Goal: Task Accomplishment & Management: Use online tool/utility

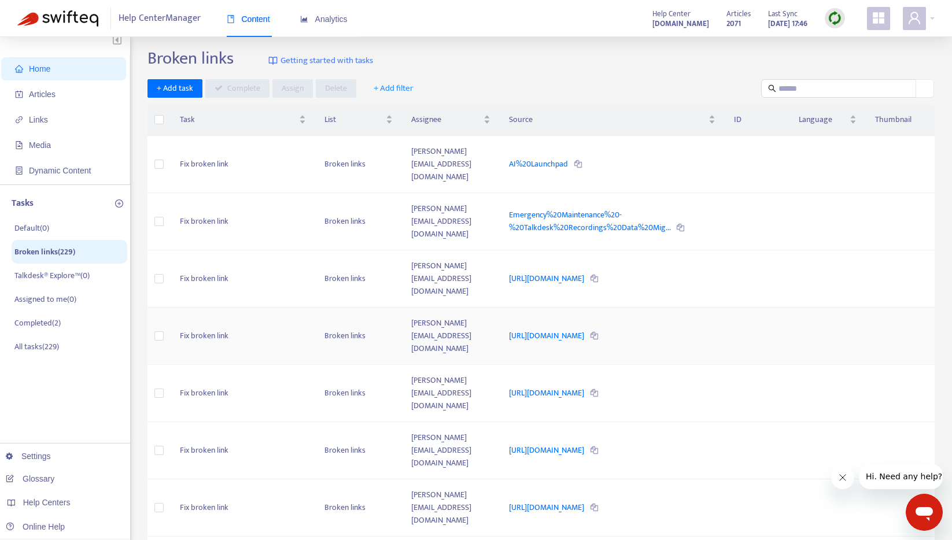
scroll to position [5, 0]
click at [65, 124] on span "Links" at bounding box center [66, 120] width 102 height 23
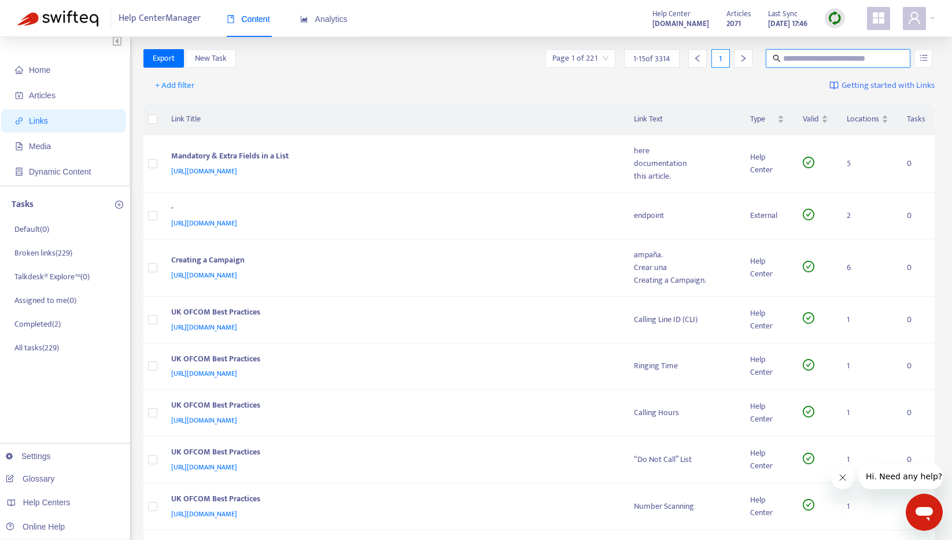
click at [808, 61] on input "text" at bounding box center [838, 58] width 111 height 13
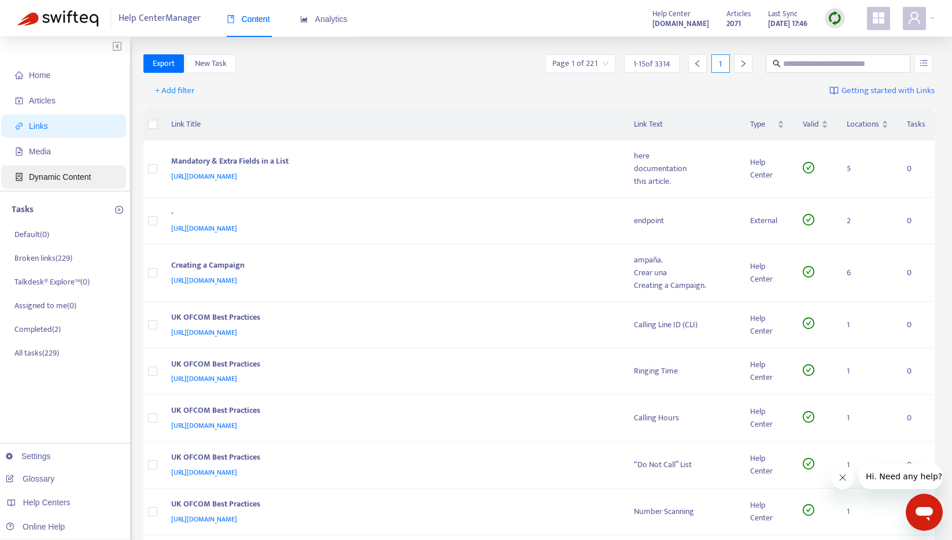
click at [58, 176] on span "Dynamic Content" at bounding box center [60, 176] width 62 height 9
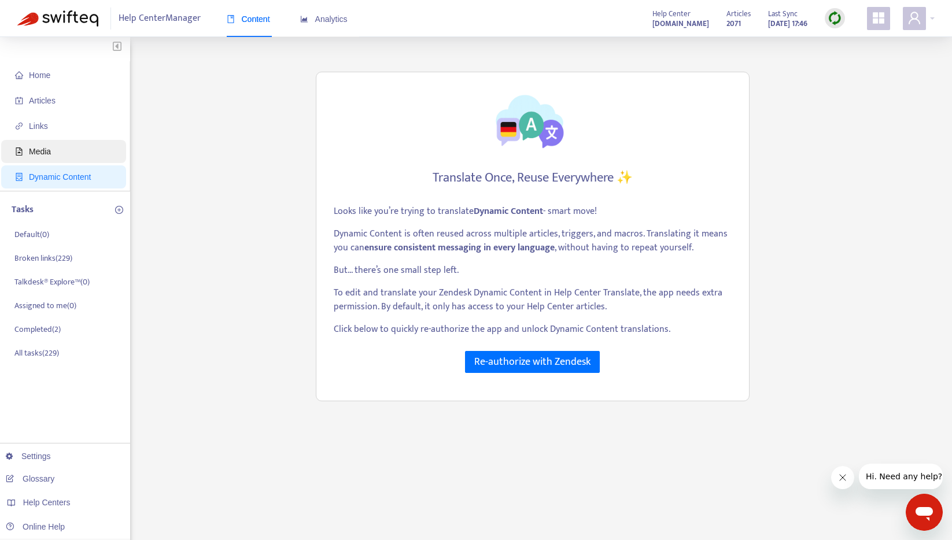
click at [50, 151] on span "Media" at bounding box center [40, 151] width 22 height 9
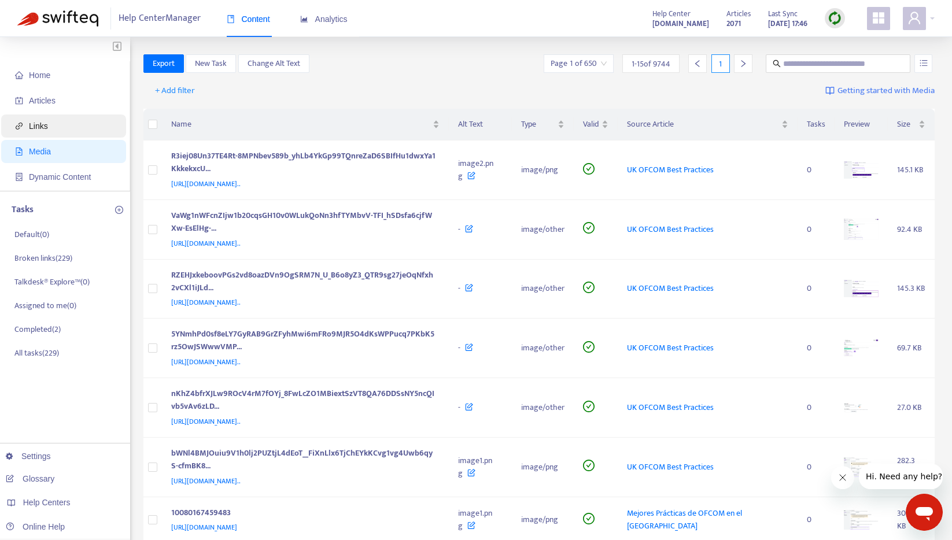
click at [50, 125] on span "Links" at bounding box center [66, 125] width 102 height 23
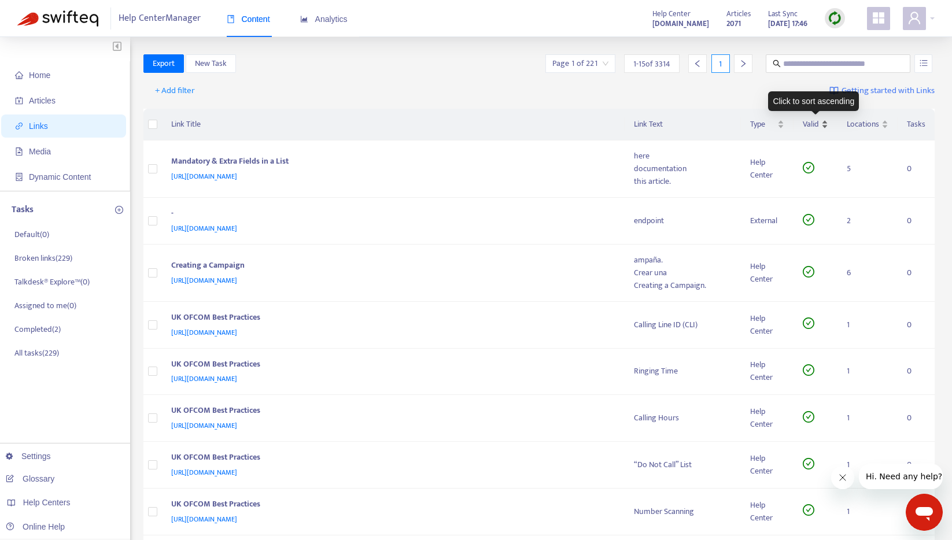
click at [825, 125] on div "Valid" at bounding box center [815, 124] width 25 height 13
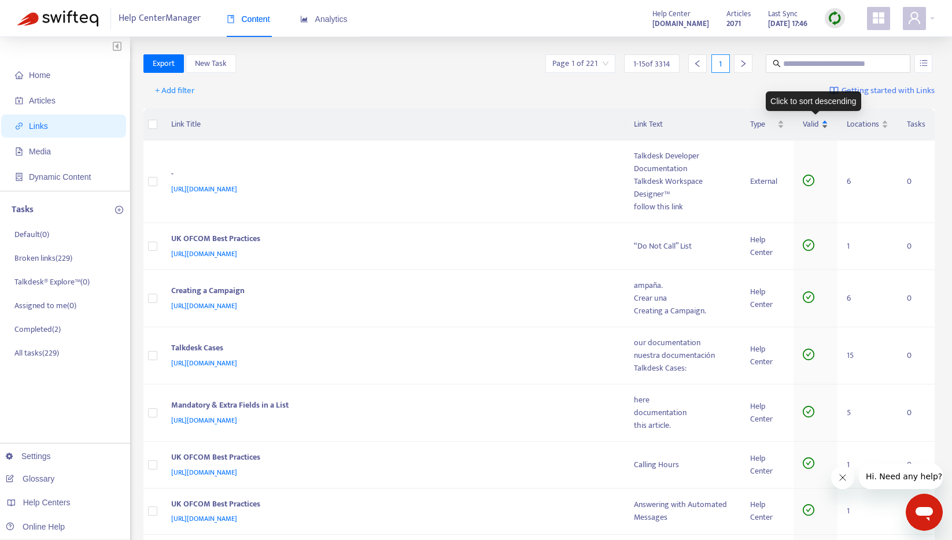
click at [826, 121] on div "Valid" at bounding box center [815, 124] width 25 height 13
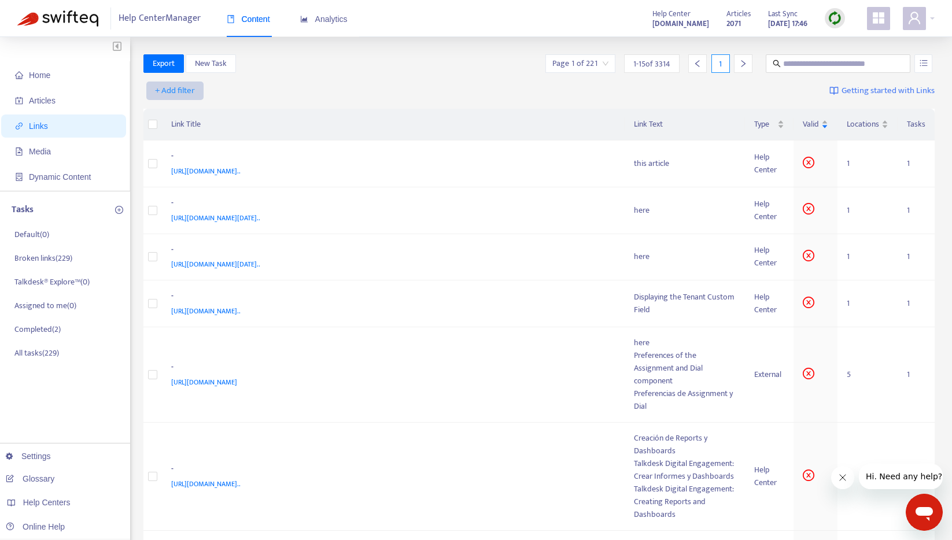
click at [177, 93] on span "+ Add filter" at bounding box center [175, 91] width 40 height 14
click at [179, 164] on span "Valid" at bounding box center [175, 169] width 39 height 13
click at [197, 90] on input "search" at bounding box center [186, 90] width 73 height 17
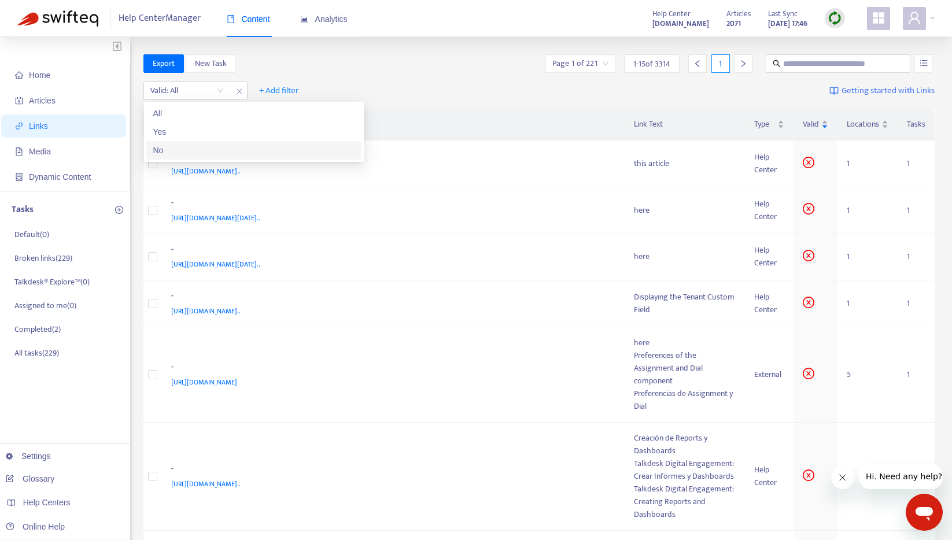
click at [171, 150] on div "No" at bounding box center [253, 150] width 201 height 13
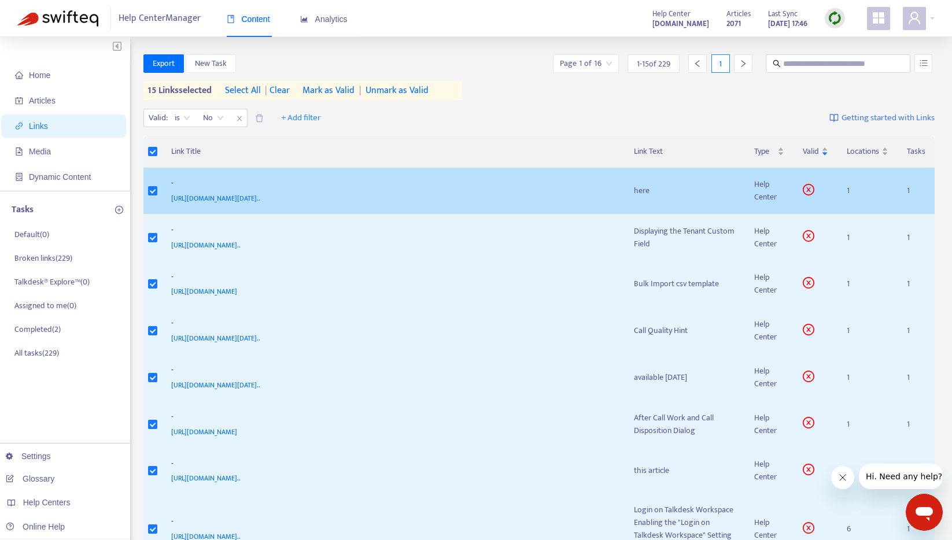
click at [260, 198] on span "[URL][DOMAIN_NAME][DATE].." at bounding box center [215, 199] width 89 height 12
drag, startPoint x: 168, startPoint y: 198, endPoint x: 501, endPoint y: 197, distance: 333.0
click at [501, 197] on td "- https://support.talkdesk.com/hc/en-us/articles/5374927372955-Release-Notes-Ap…" at bounding box center [393, 191] width 463 height 47
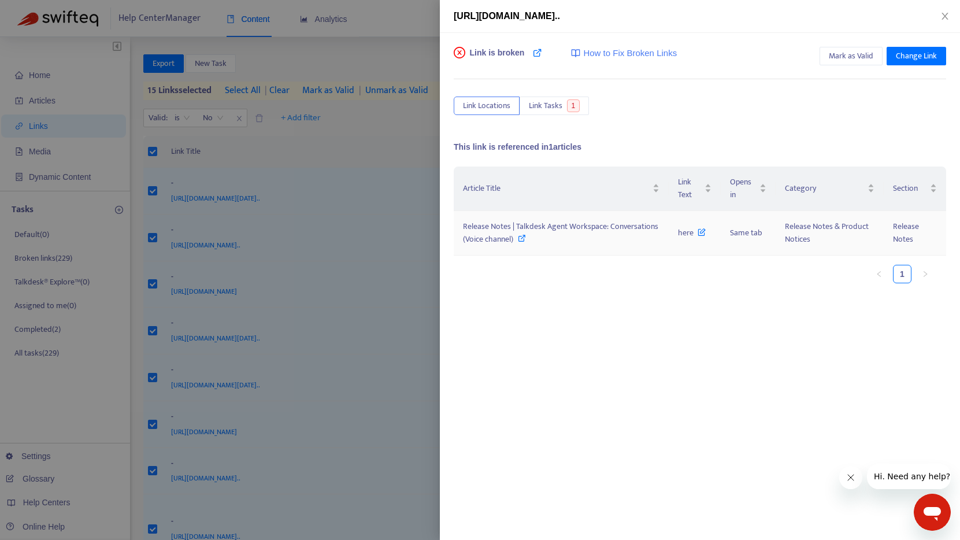
click at [687, 231] on span "here" at bounding box center [692, 232] width 28 height 13
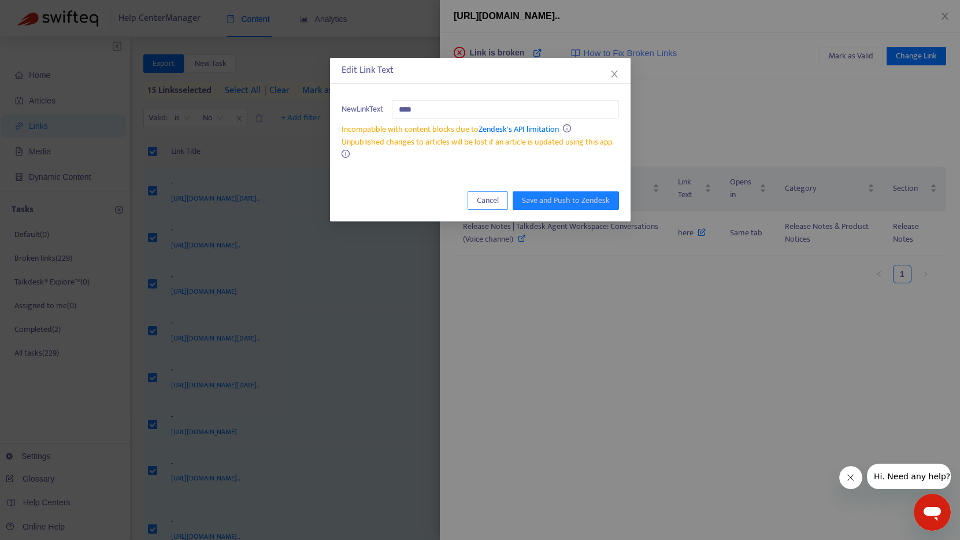
click at [491, 201] on span "Cancel" at bounding box center [488, 200] width 22 height 13
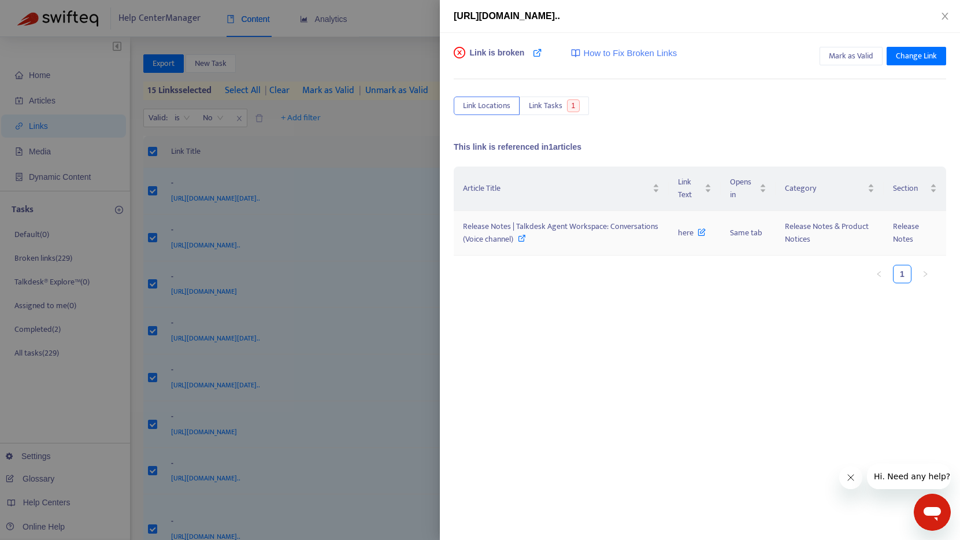
click at [682, 232] on span "here" at bounding box center [692, 232] width 28 height 13
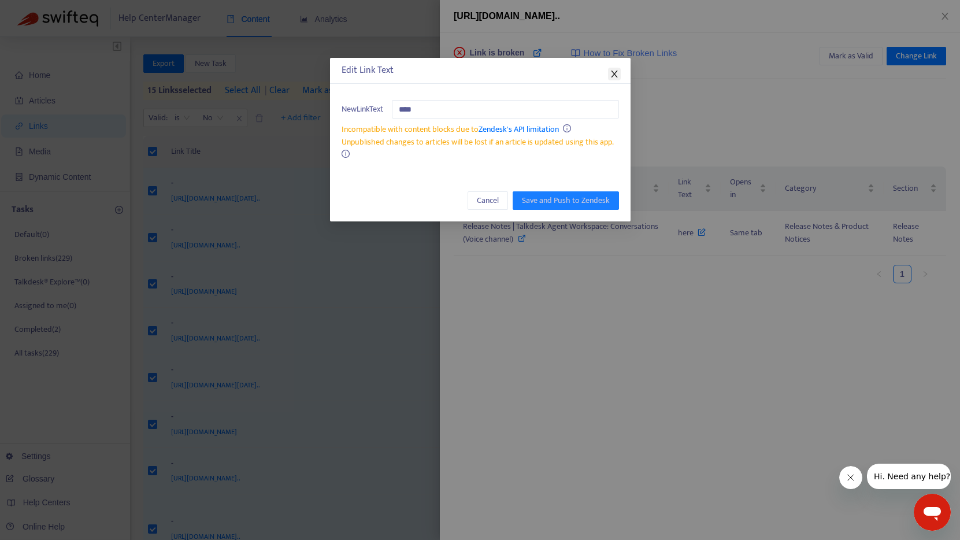
click at [616, 68] on button "Close" at bounding box center [614, 74] width 13 height 13
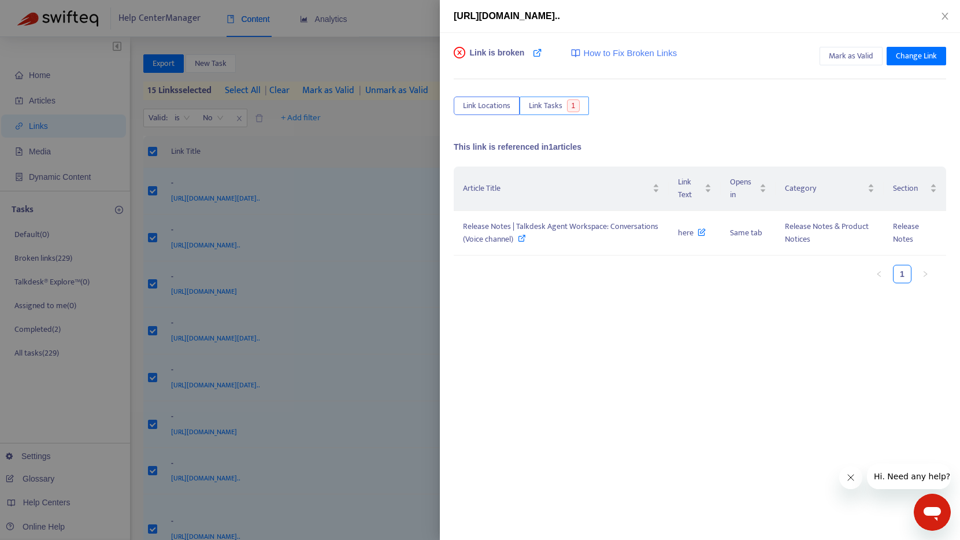
click at [547, 103] on span "Link Tasks" at bounding box center [546, 105] width 34 height 13
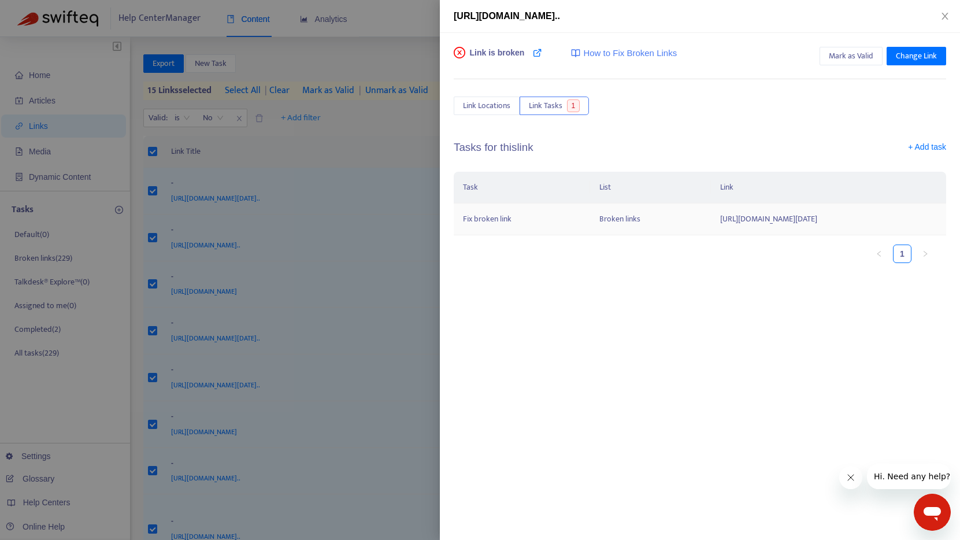
drag, startPoint x: 832, startPoint y: 240, endPoint x: 560, endPoint y: 227, distance: 272.1
click at [711, 227] on td "https://support.talkdesk.com/hc/en-us/articles/5374927372955-Release-Notes-Apri…" at bounding box center [828, 220] width 235 height 32
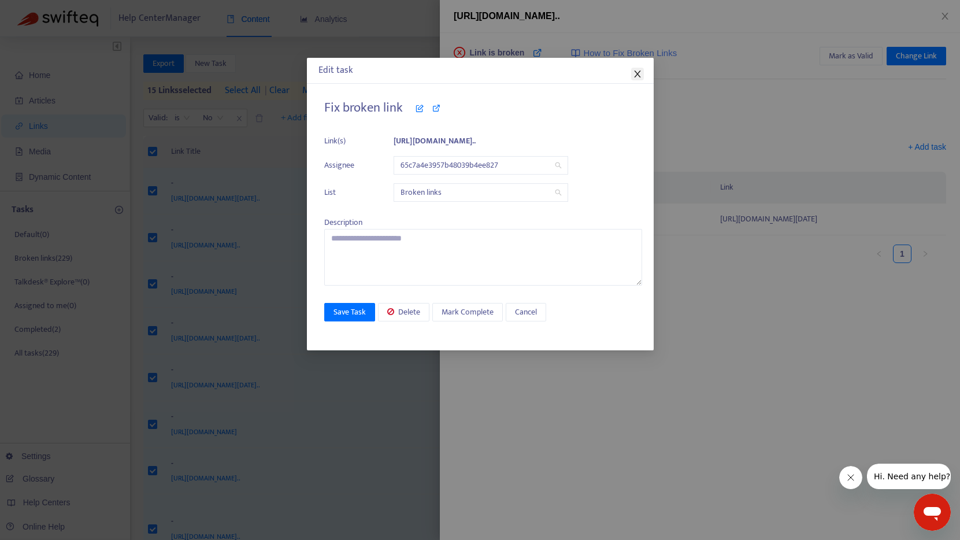
click at [643, 73] on span "Close" at bounding box center [637, 73] width 13 height 9
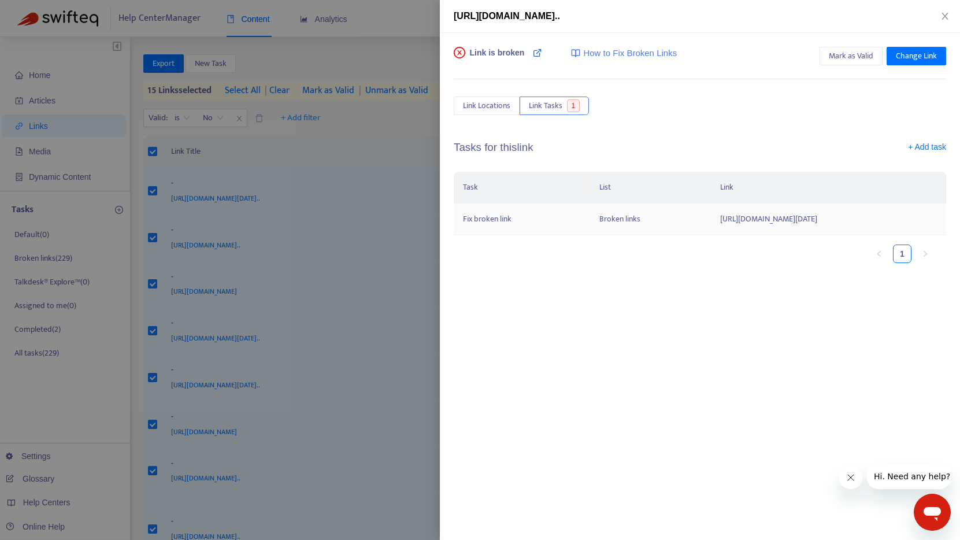
copy td "https://support.talkdesk.com/hc/en-us/articles/5374927372955-Release-Notes-Apri…"
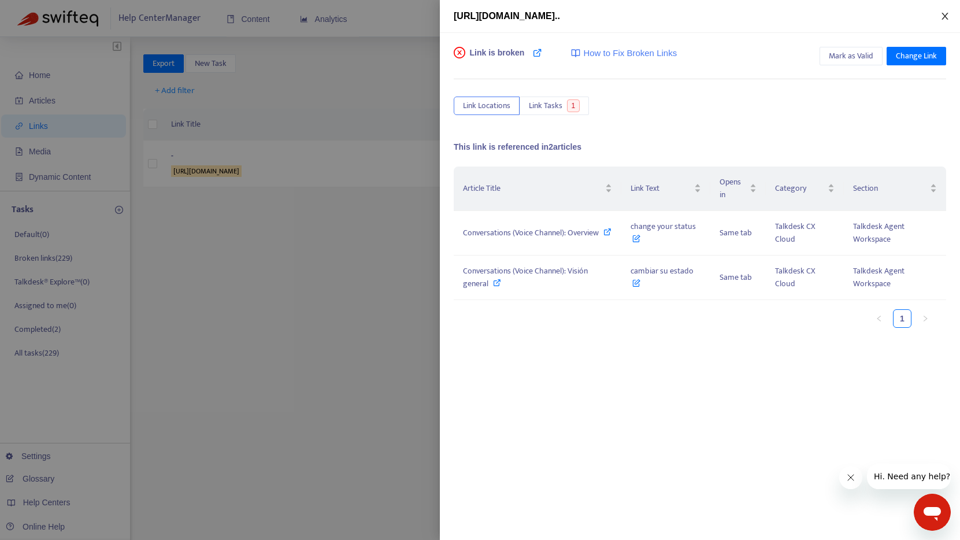
click at [948, 16] on icon "close" at bounding box center [945, 16] width 9 height 9
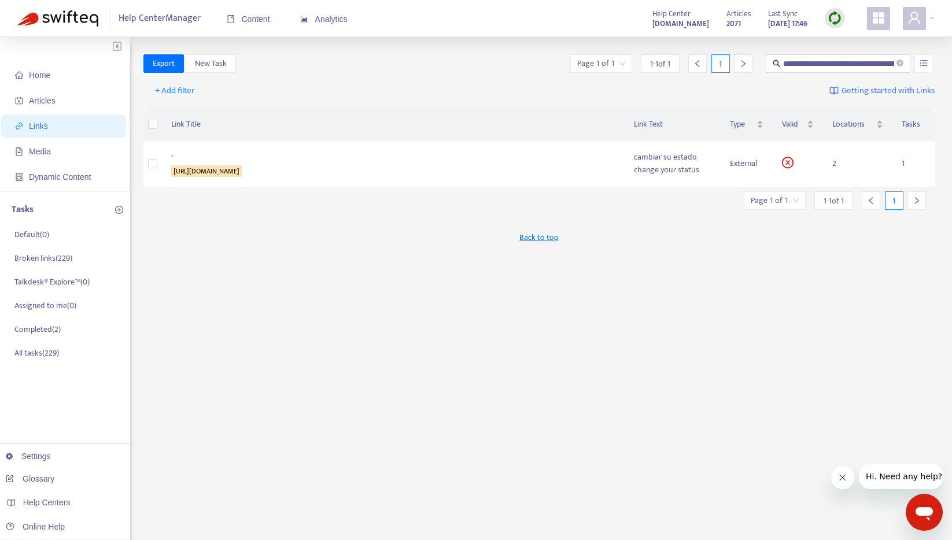
click at [698, 64] on icon "left" at bounding box center [697, 64] width 8 height 8
click at [55, 150] on span "Media" at bounding box center [66, 151] width 102 height 23
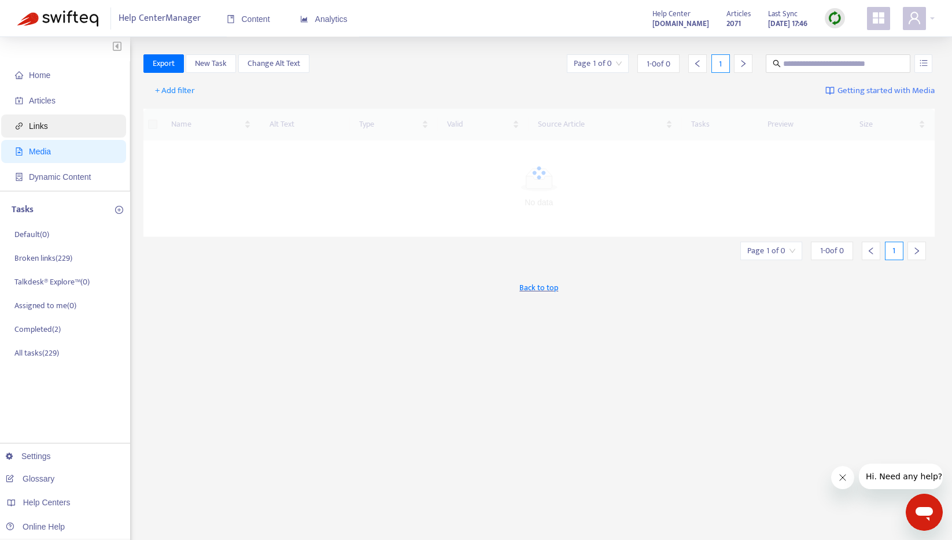
click at [57, 129] on span "Links" at bounding box center [66, 125] width 102 height 23
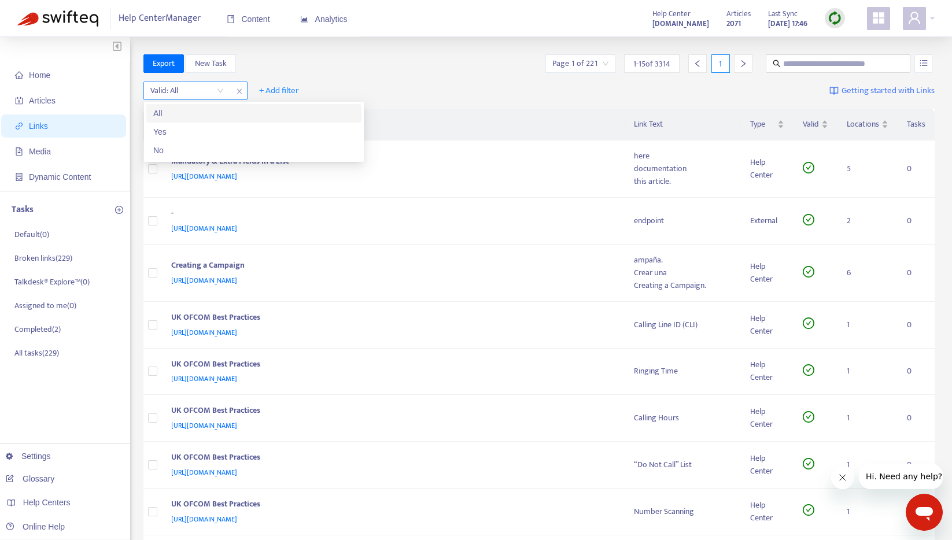
click at [209, 93] on input "search" at bounding box center [186, 90] width 73 height 17
click at [167, 145] on div "No" at bounding box center [253, 150] width 201 height 13
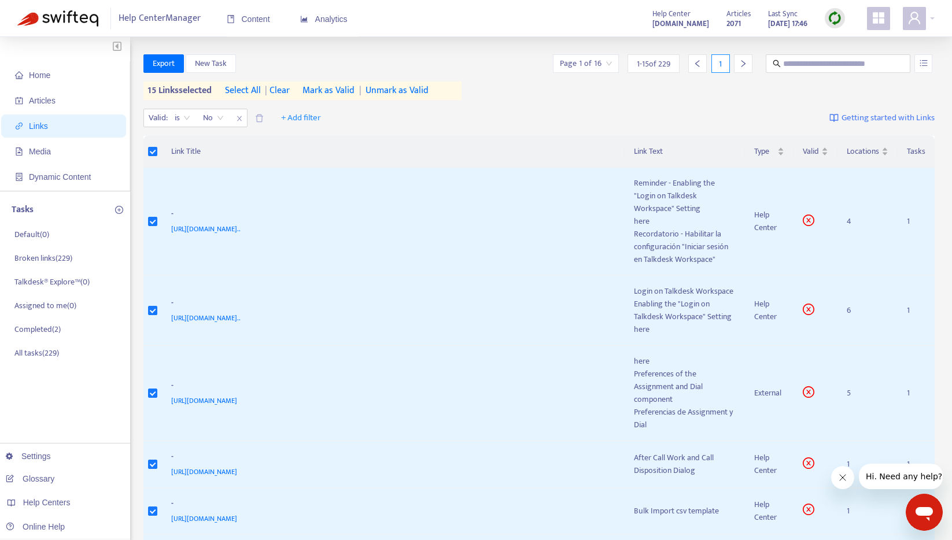
click at [235, 87] on span "select all" at bounding box center [243, 91] width 36 height 14
click at [162, 62] on span "Export" at bounding box center [164, 63] width 22 height 13
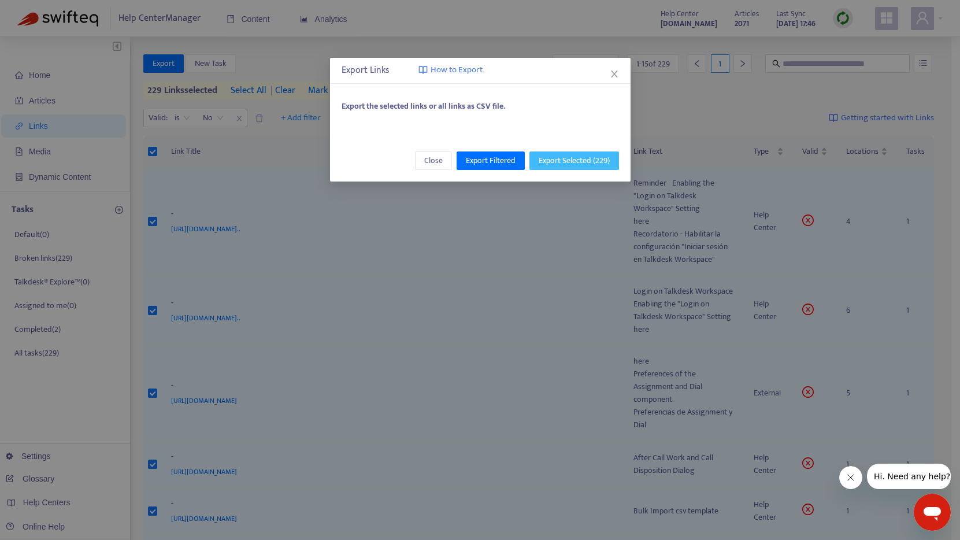
click at [567, 161] on span "Export Selected ( 229 )" at bounding box center [574, 160] width 71 height 13
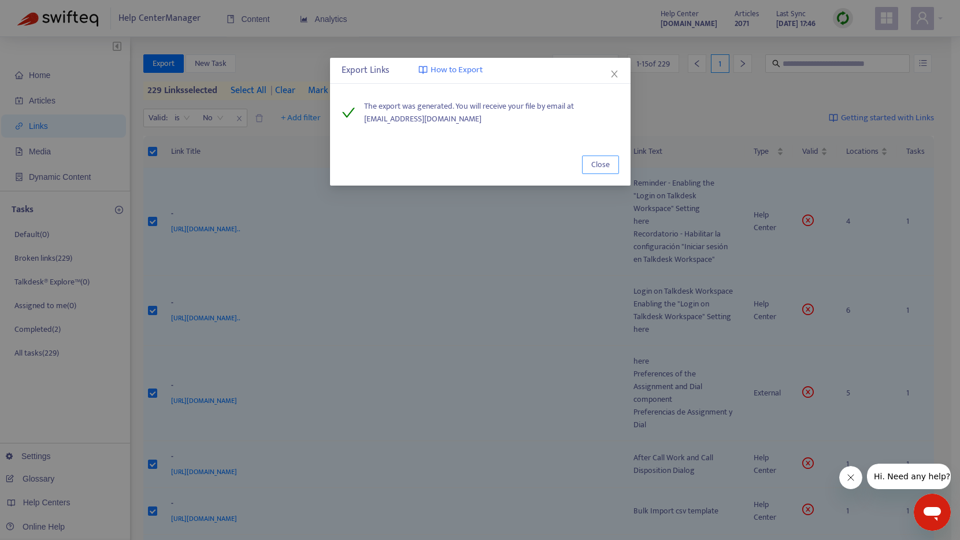
click at [598, 161] on span "Close" at bounding box center [600, 164] width 19 height 13
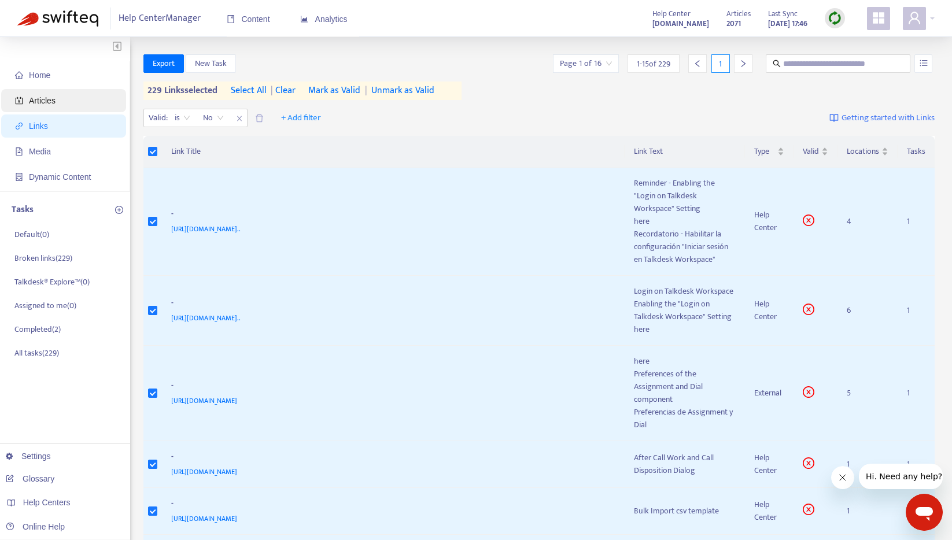
click at [49, 97] on span "Articles" at bounding box center [42, 100] width 27 height 9
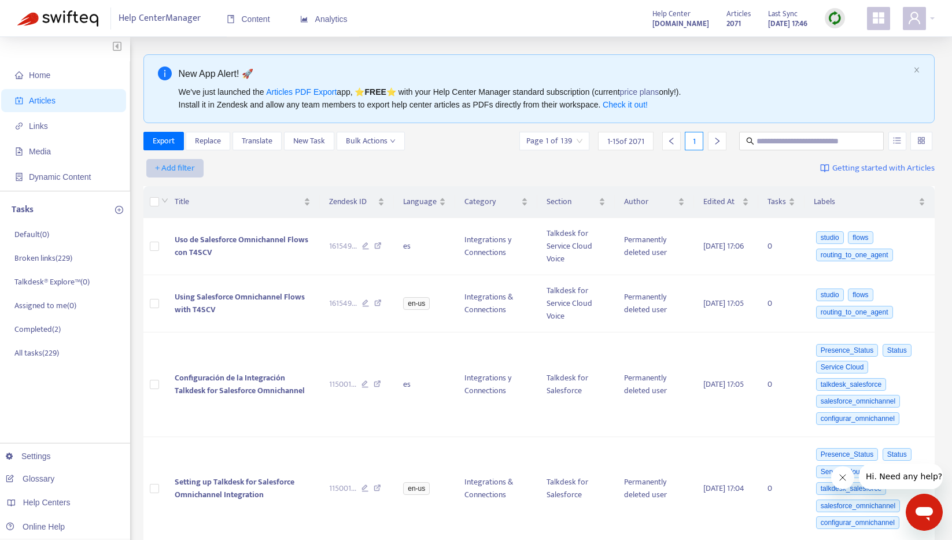
click at [185, 169] on span "+ Add filter" at bounding box center [175, 168] width 40 height 14
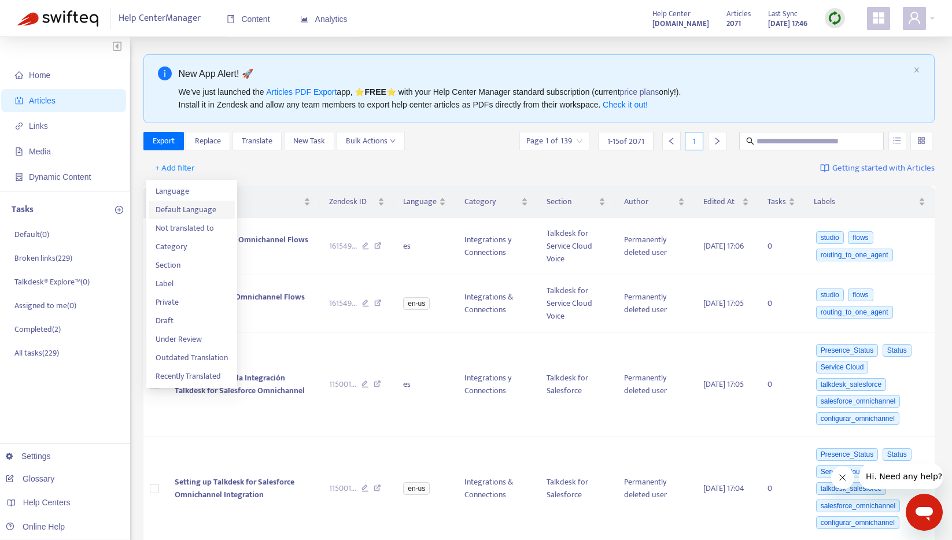
click at [190, 212] on span "Default Language" at bounding box center [192, 210] width 72 height 13
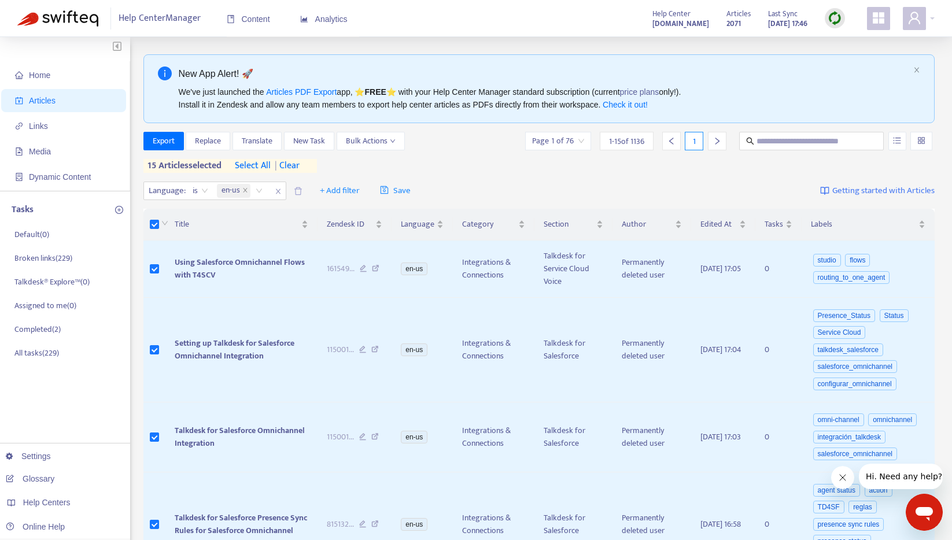
click at [251, 166] on span "select all" at bounding box center [253, 166] width 36 height 14
click at [171, 136] on span "Export" at bounding box center [164, 141] width 22 height 13
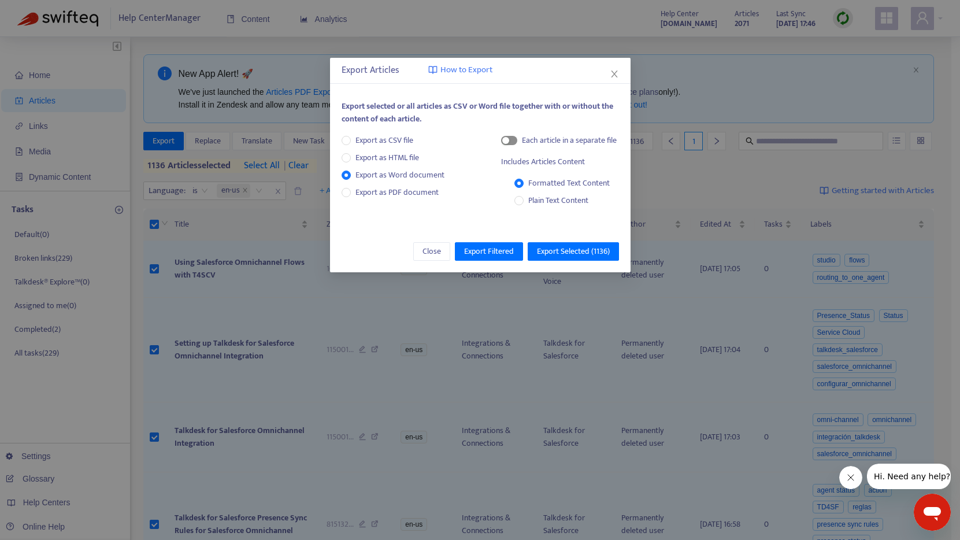
click at [513, 141] on span "button" at bounding box center [509, 140] width 16 height 9
click at [565, 250] on span "Export Selected ( 1136 )" at bounding box center [573, 251] width 73 height 13
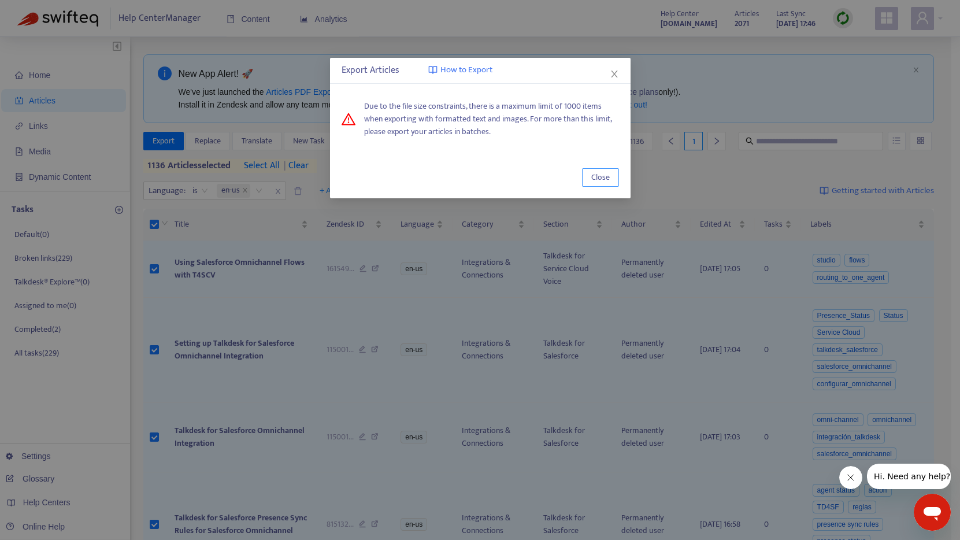
click at [595, 180] on span "Close" at bounding box center [600, 177] width 19 height 13
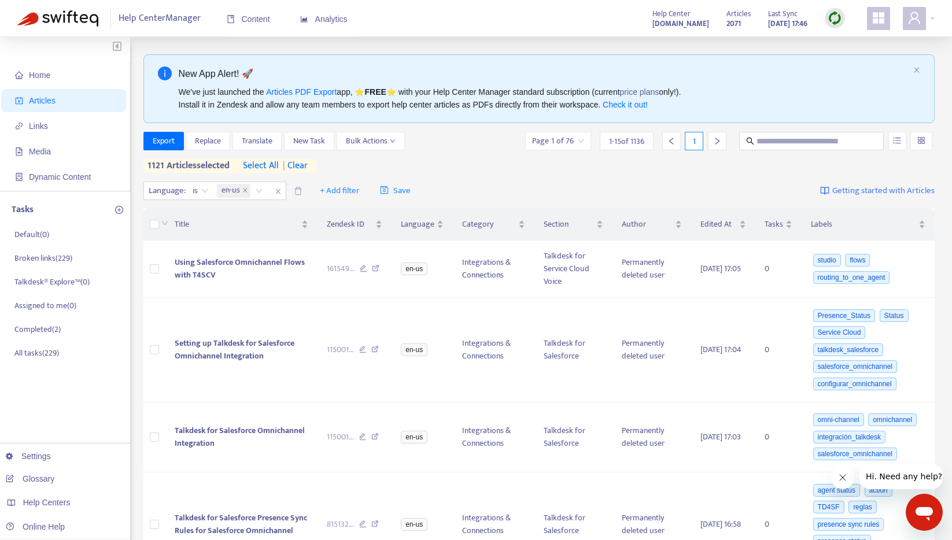
click at [718, 139] on icon "right" at bounding box center [717, 141] width 8 height 8
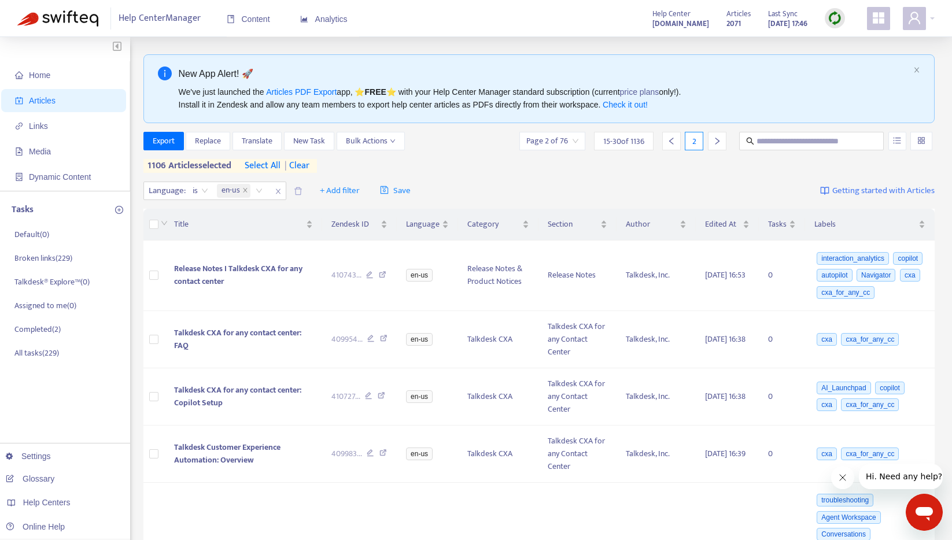
click at [720, 142] on icon "right" at bounding box center [717, 141] width 8 height 8
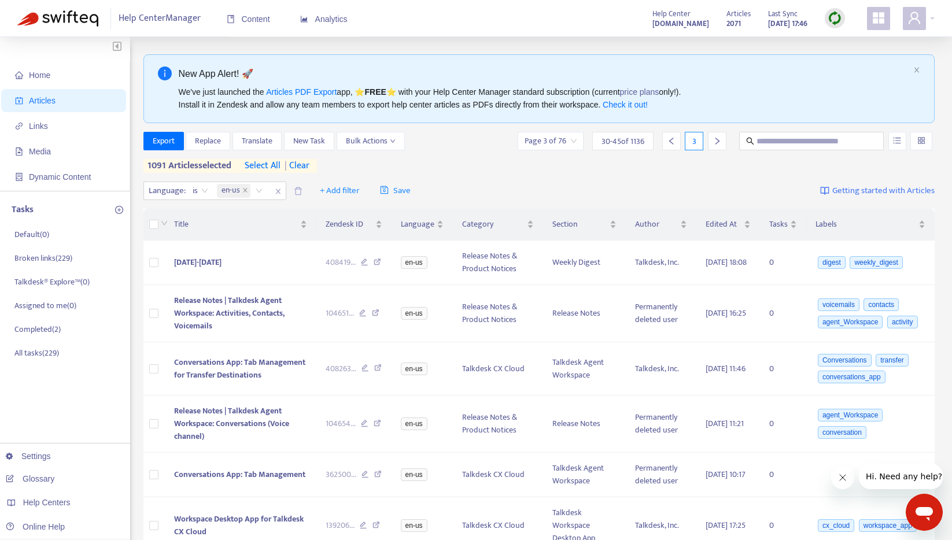
click at [715, 142] on icon "right" at bounding box center [717, 141] width 8 height 8
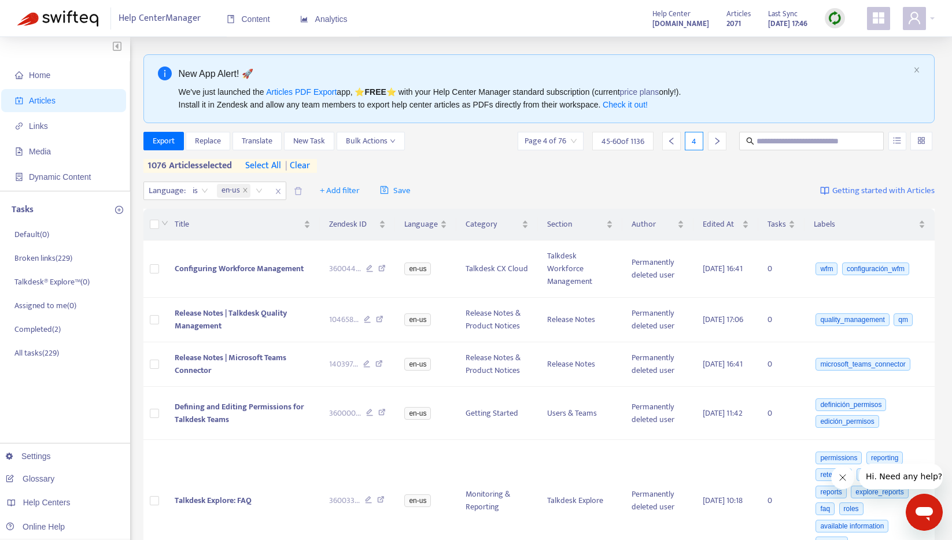
click at [723, 142] on div at bounding box center [717, 141] width 19 height 19
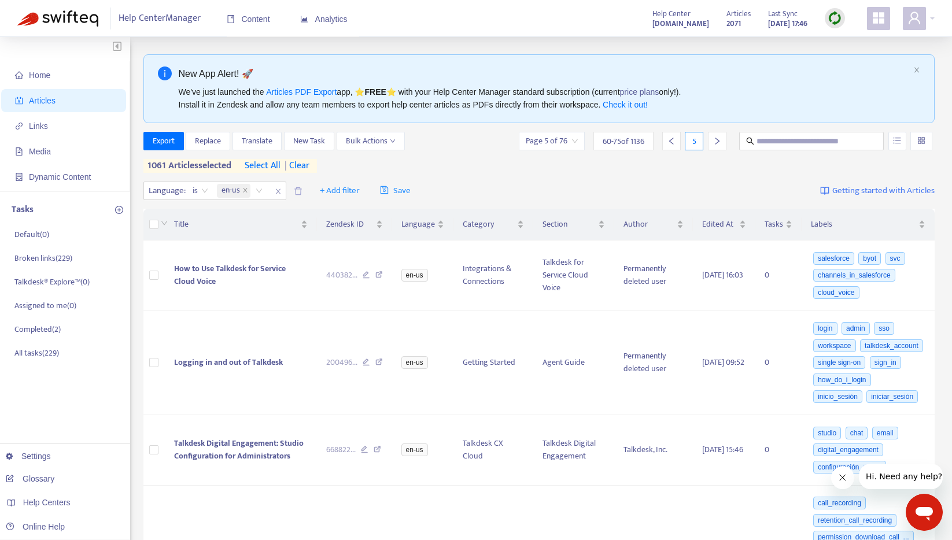
click at [717, 139] on icon "right" at bounding box center [717, 141] width 8 height 8
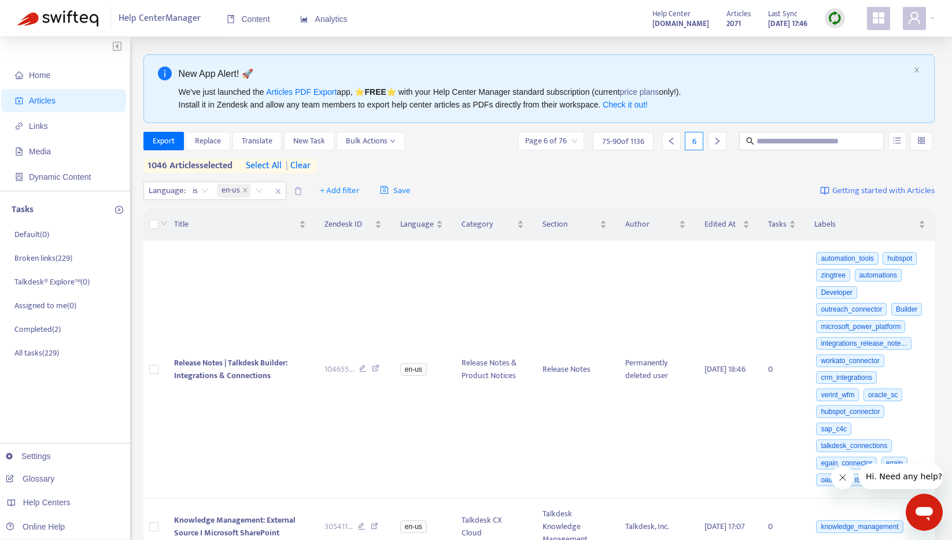
click at [717, 139] on icon "right" at bounding box center [717, 141] width 4 height 7
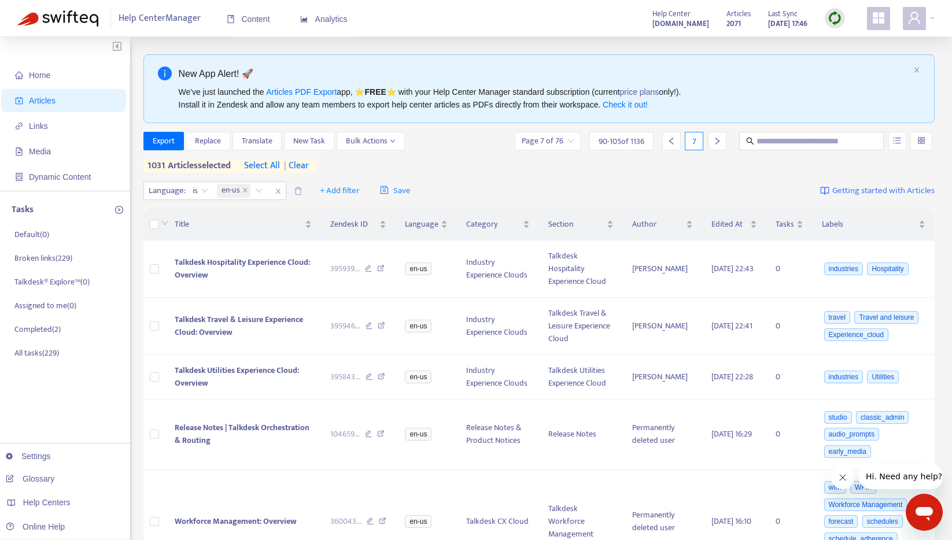
click at [722, 143] on div at bounding box center [717, 141] width 19 height 19
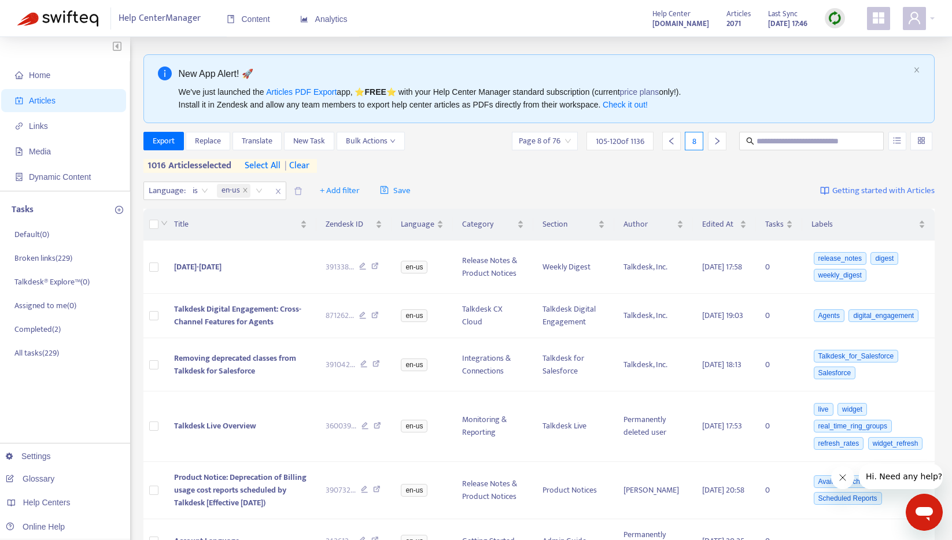
click at [715, 137] on icon "right" at bounding box center [717, 141] width 8 height 8
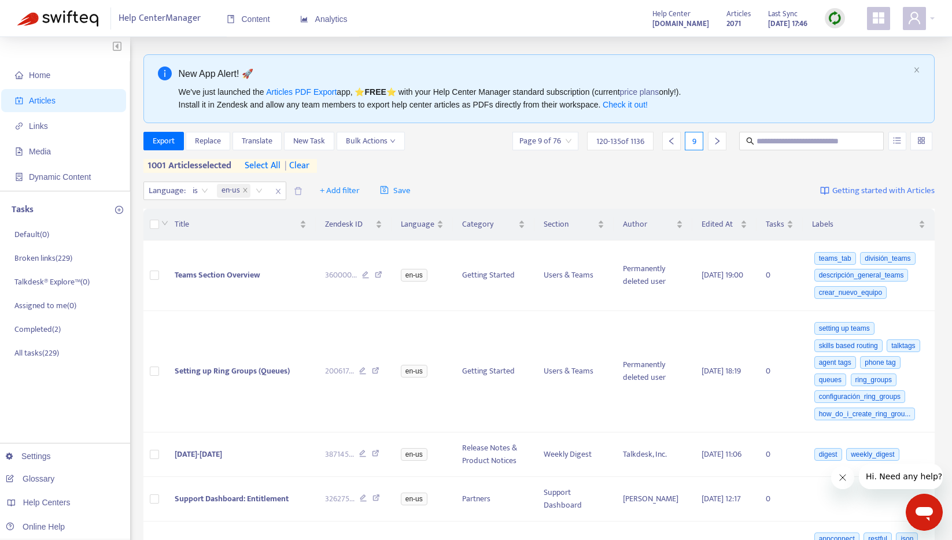
click at [715, 141] on icon "right" at bounding box center [717, 141] width 8 height 8
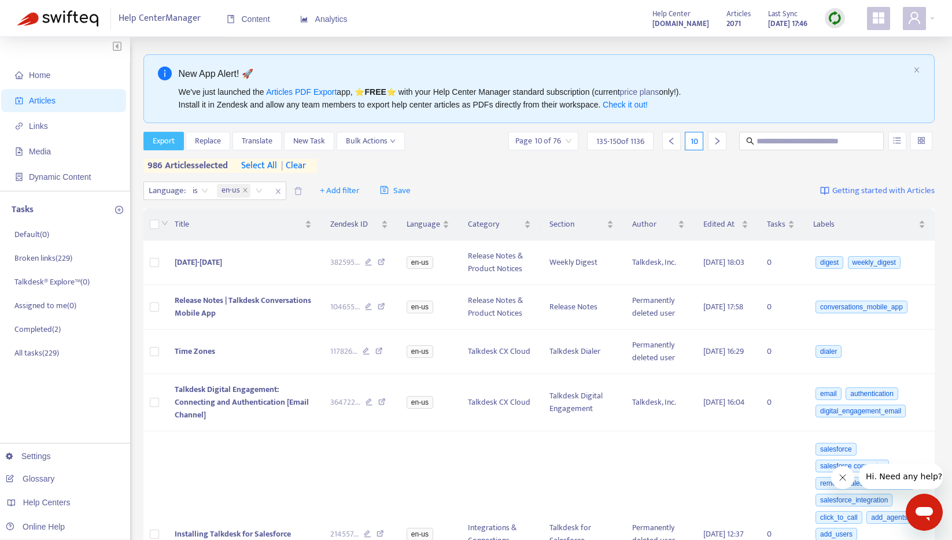
click at [164, 140] on span "Export" at bounding box center [164, 141] width 22 height 13
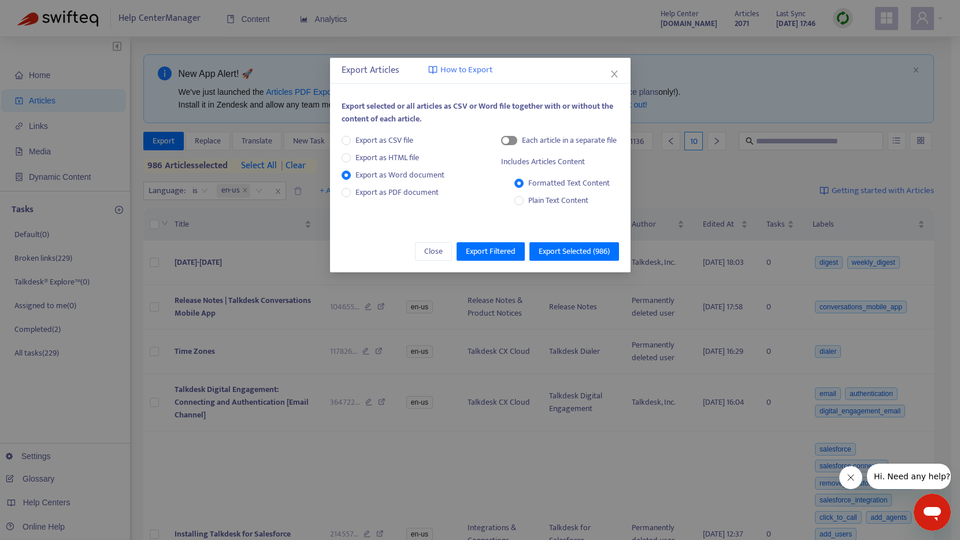
click at [515, 142] on span "button" at bounding box center [509, 140] width 16 height 9
click at [576, 254] on span "Export Selected ( 986 )" at bounding box center [574, 251] width 71 height 13
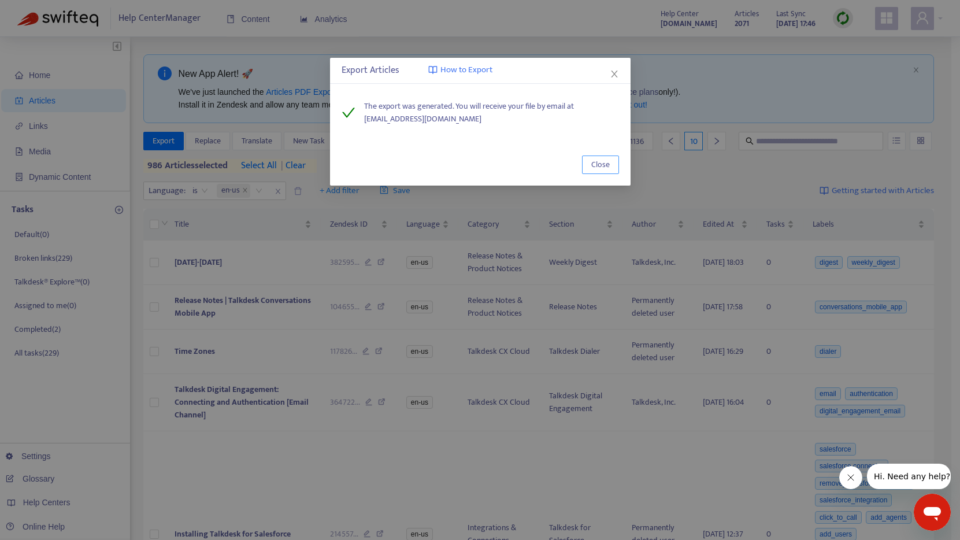
click at [602, 162] on span "Close" at bounding box center [600, 164] width 19 height 13
